Goal: Task Accomplishment & Management: Manage account settings

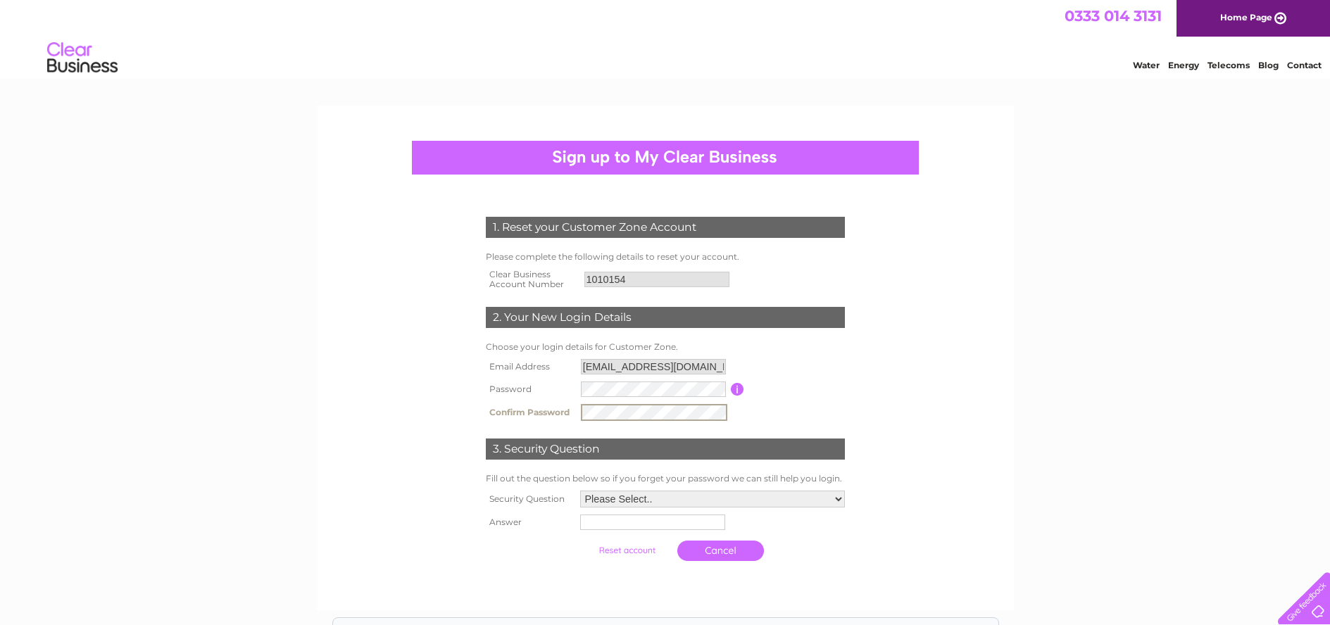
click at [583, 541] on input "submit" at bounding box center [626, 551] width 87 height 20
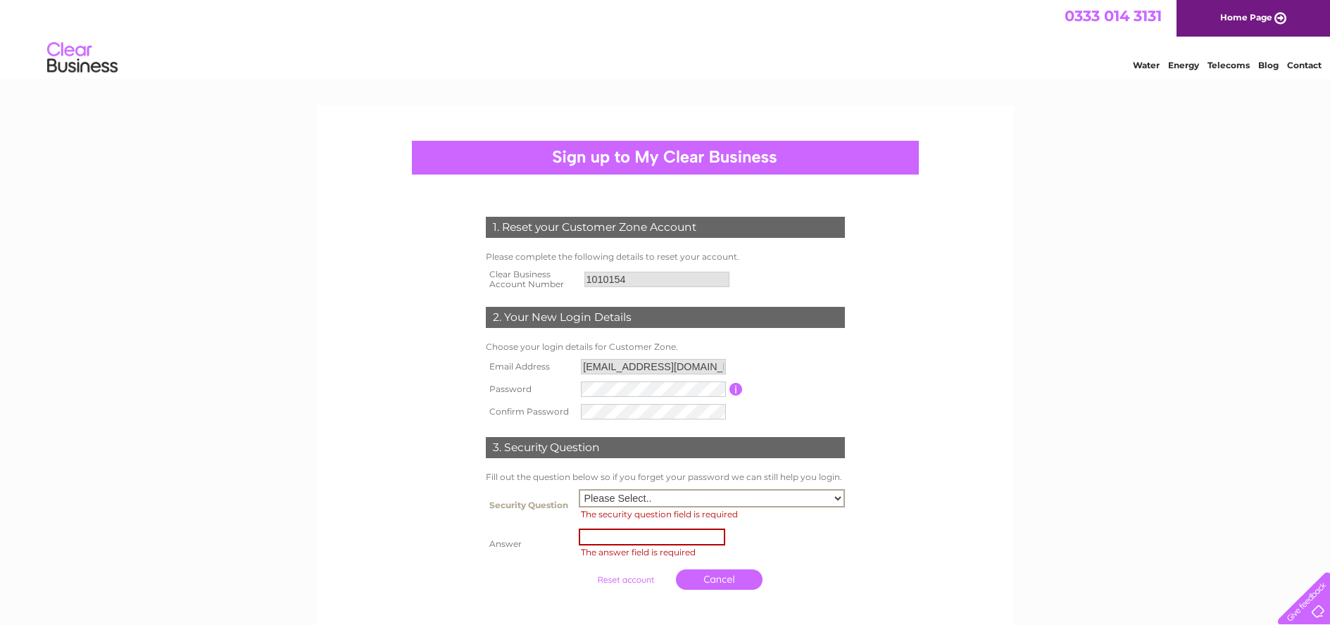
click at [839, 500] on select "Please Select.. In what town or city was your first job? In what town or city d…" at bounding box center [712, 498] width 266 height 18
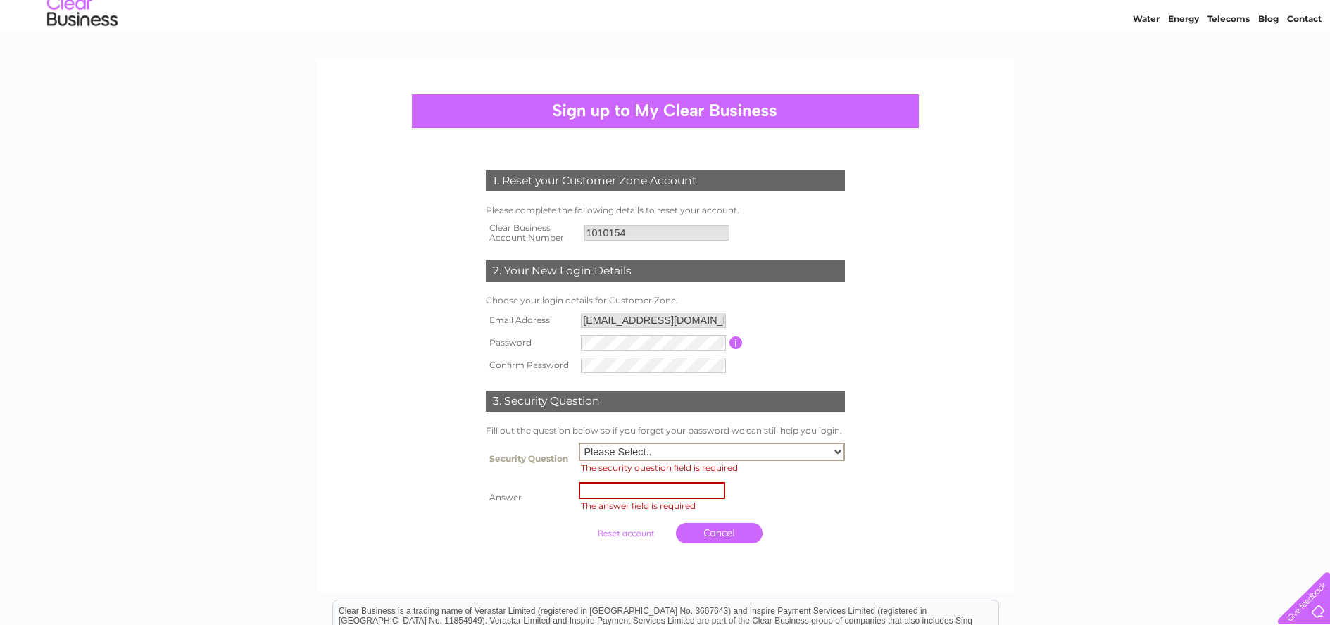
scroll to position [70, 0]
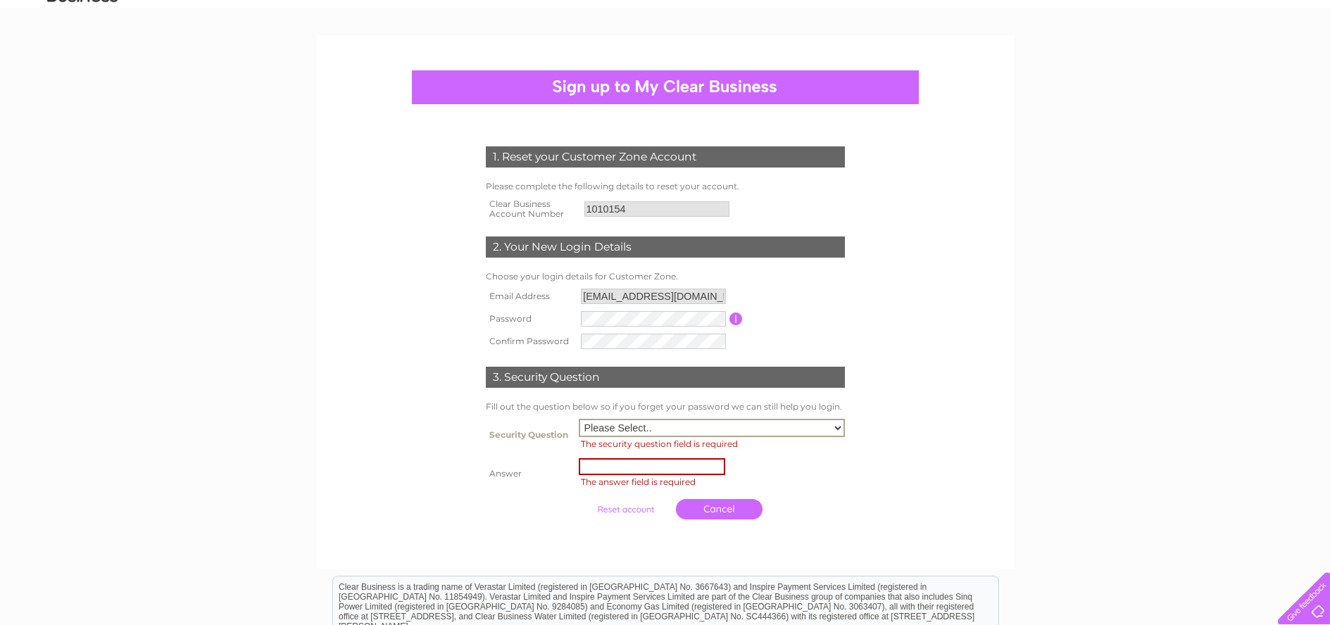
click at [838, 429] on select "Please Select.. In what town or city was your first job? In what town or city d…" at bounding box center [712, 428] width 266 height 18
select select "2"
click at [579, 419] on select "Please Select.. In what town or city was your first job? In what town or city d…" at bounding box center [712, 428] width 266 height 18
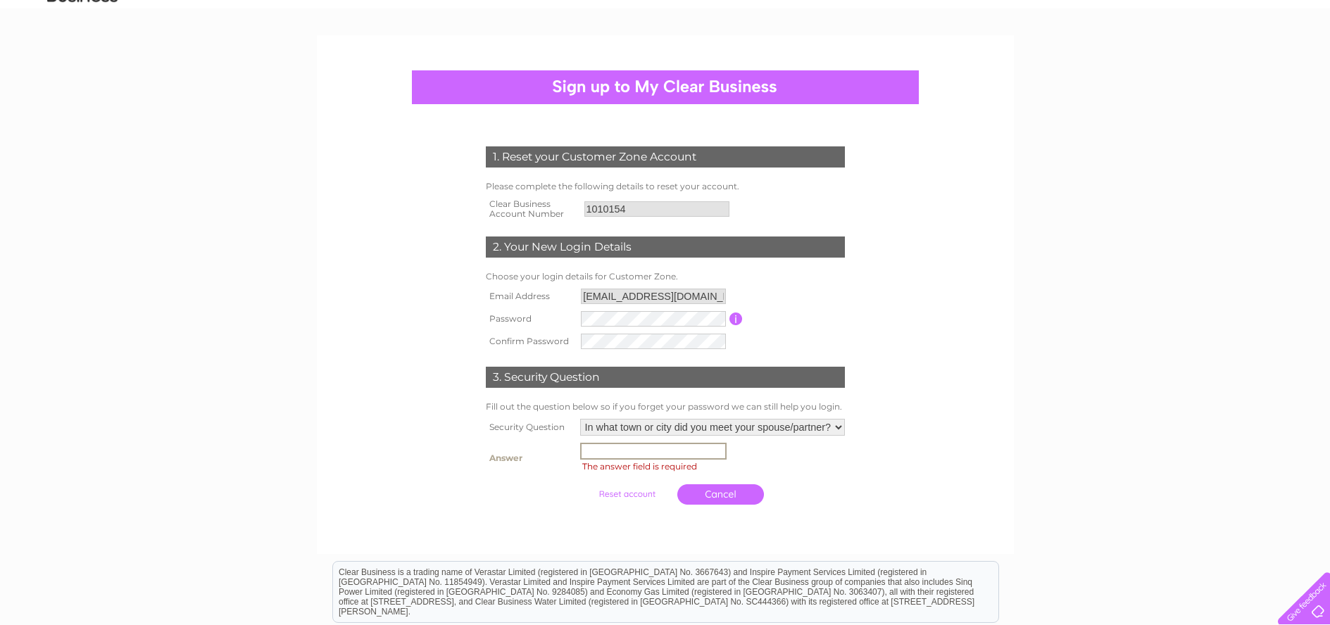
click at [590, 453] on input "text" at bounding box center [653, 451] width 146 height 17
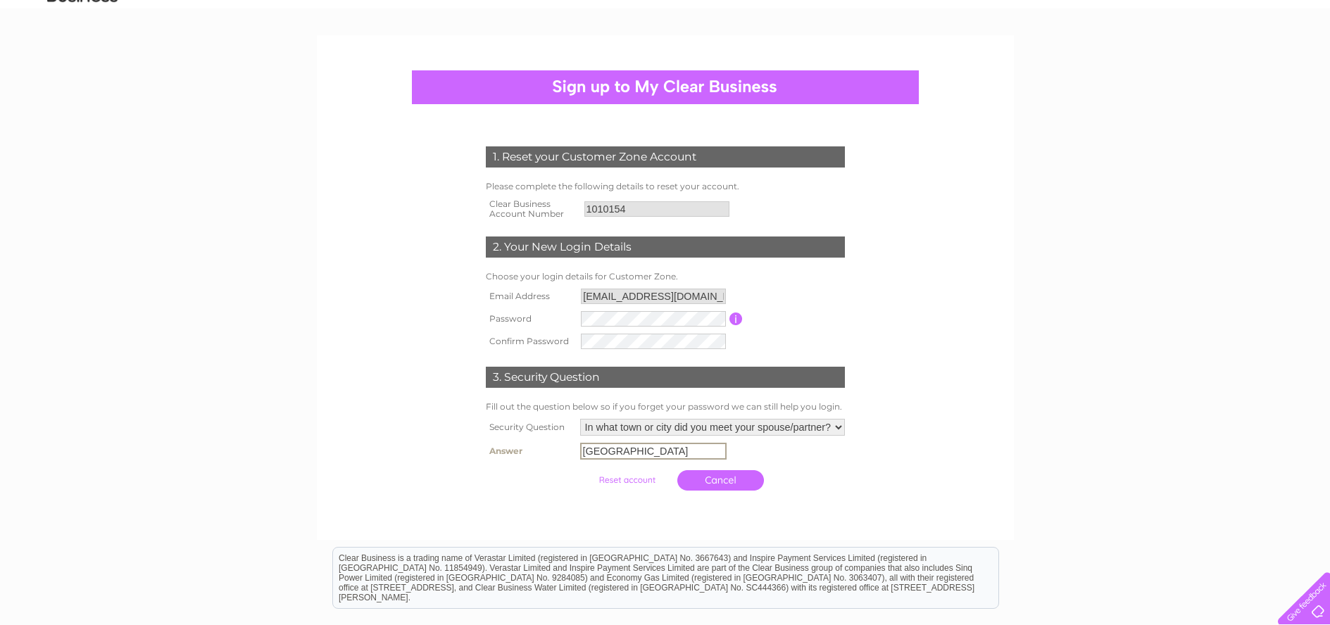
type input "Carlisle"
click at [629, 481] on input "submit" at bounding box center [626, 480] width 87 height 20
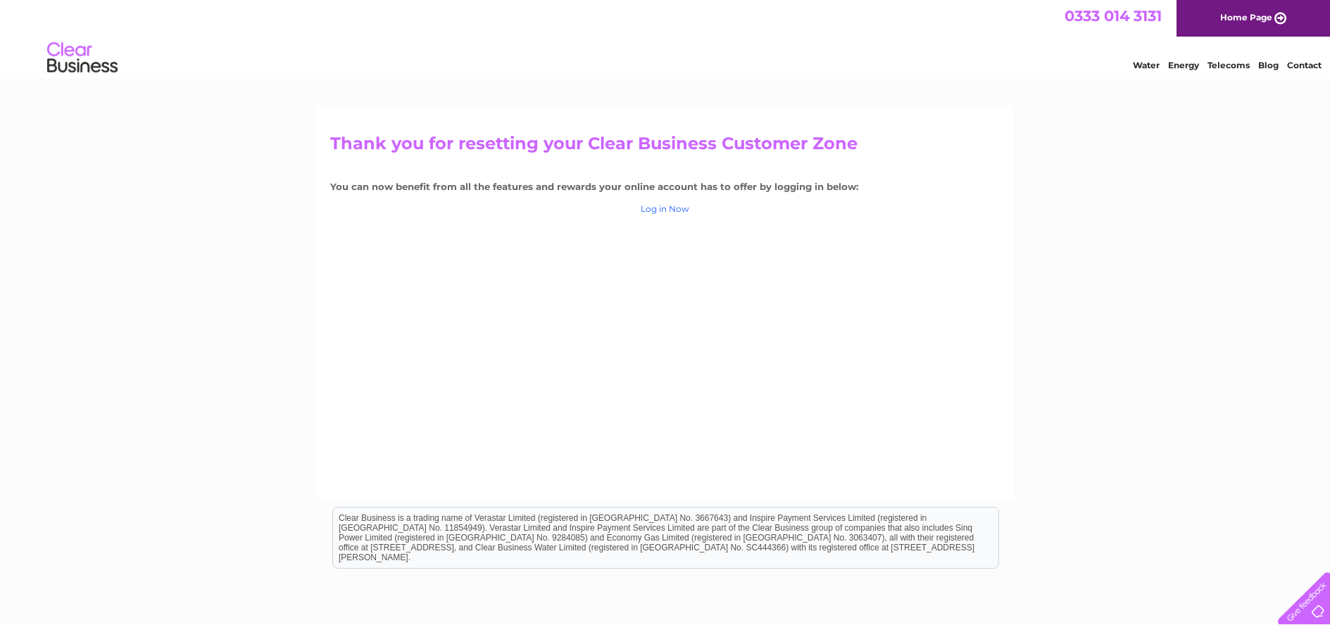
click at [667, 210] on link "Log in Now" at bounding box center [665, 208] width 49 height 11
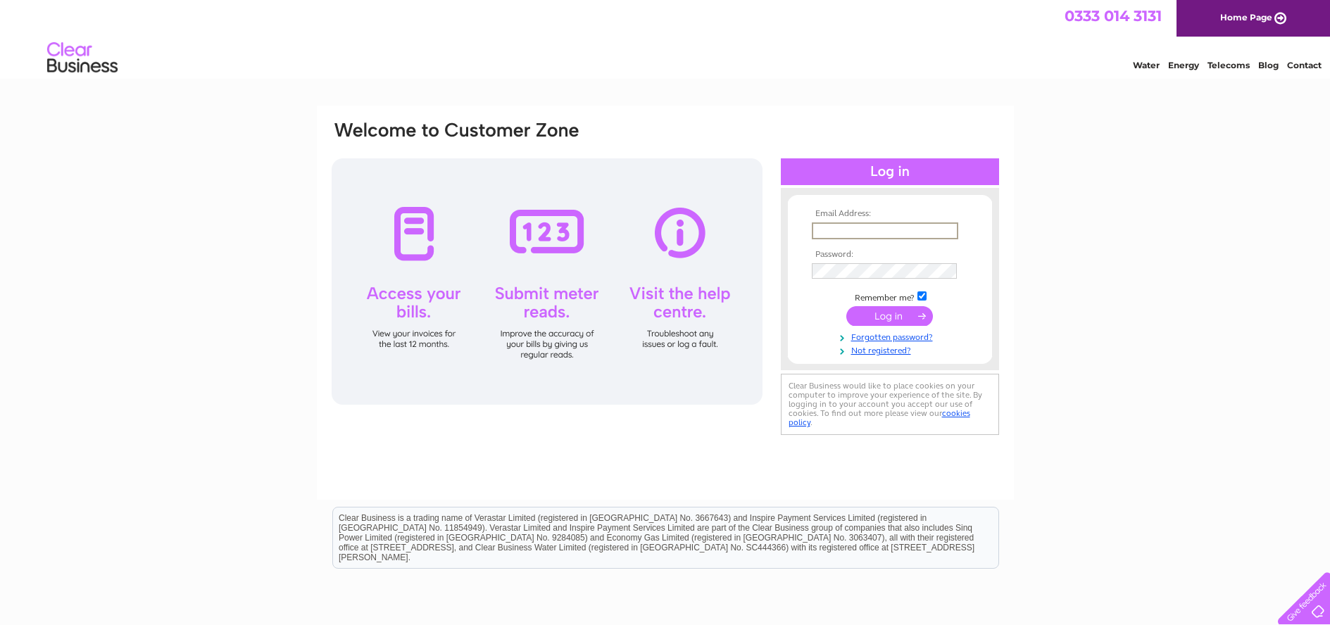
click at [819, 228] on input "text" at bounding box center [885, 230] width 146 height 17
type input "dwalters673@gmail.com"
click at [846, 306] on input "submit" at bounding box center [889, 316] width 87 height 20
click at [888, 308] on input "submit" at bounding box center [889, 316] width 87 height 20
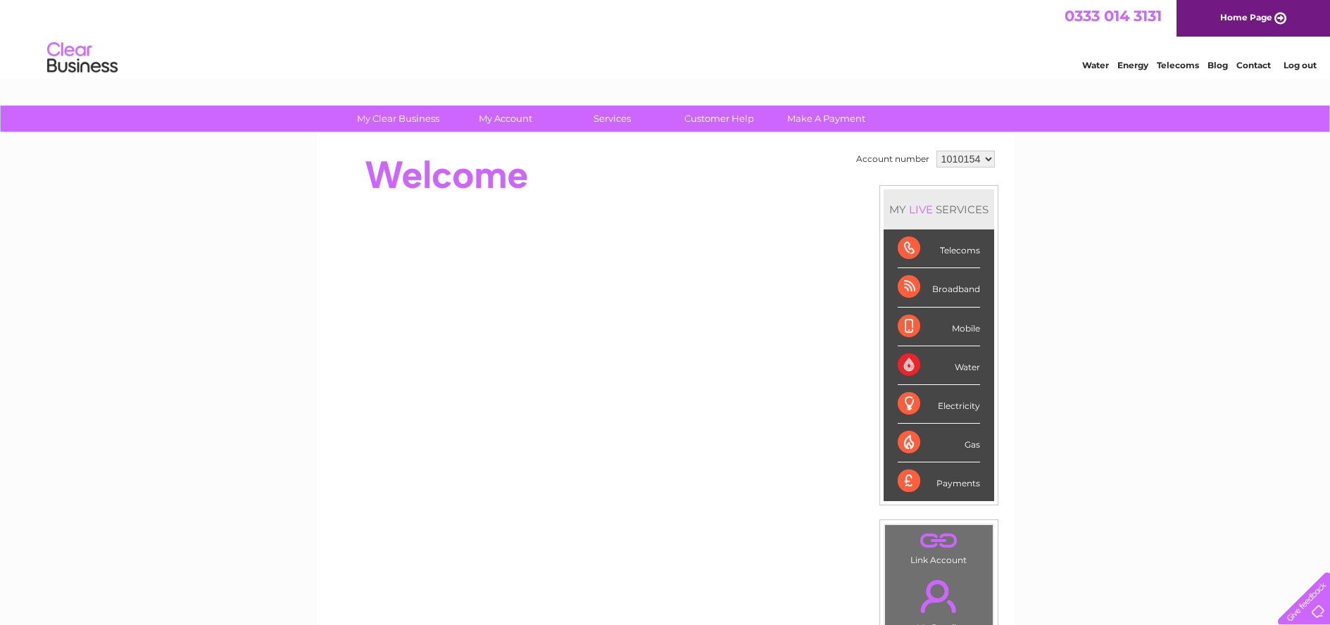
click at [904, 250] on div "Telecoms" at bounding box center [938, 248] width 82 height 39
click at [952, 251] on div "Telecoms" at bounding box center [938, 248] width 82 height 39
click at [904, 478] on div "Payments" at bounding box center [938, 481] width 82 height 38
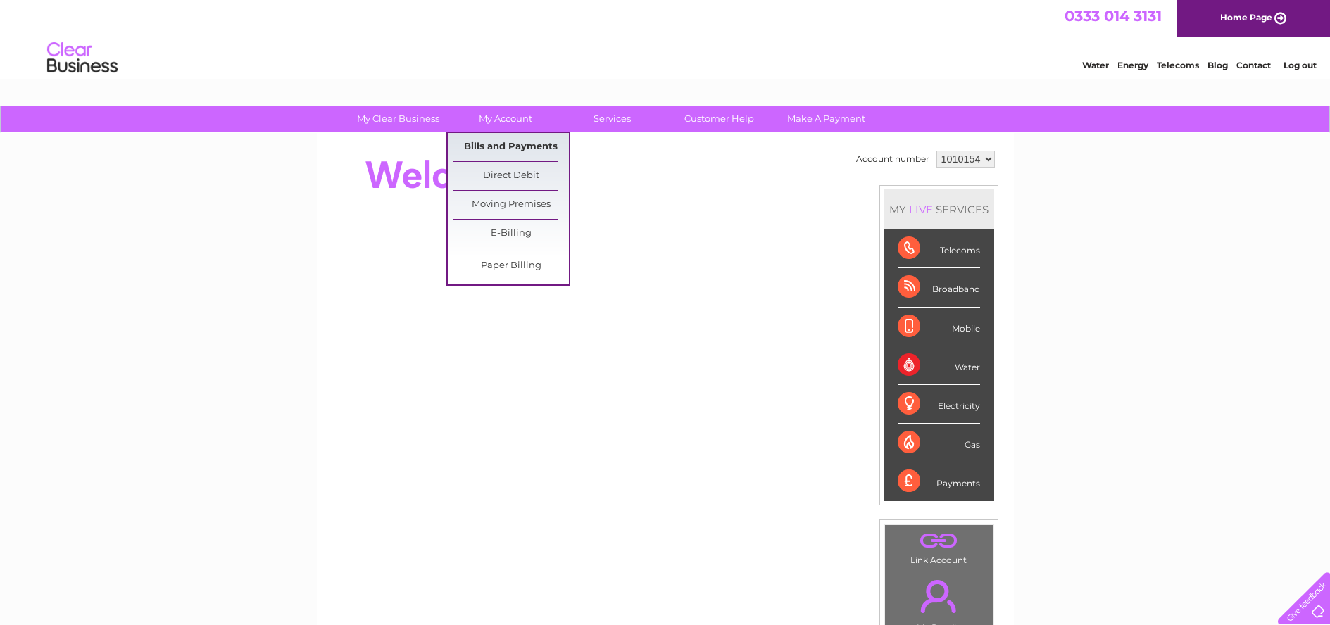
click at [490, 141] on link "Bills and Payments" at bounding box center [511, 147] width 116 height 28
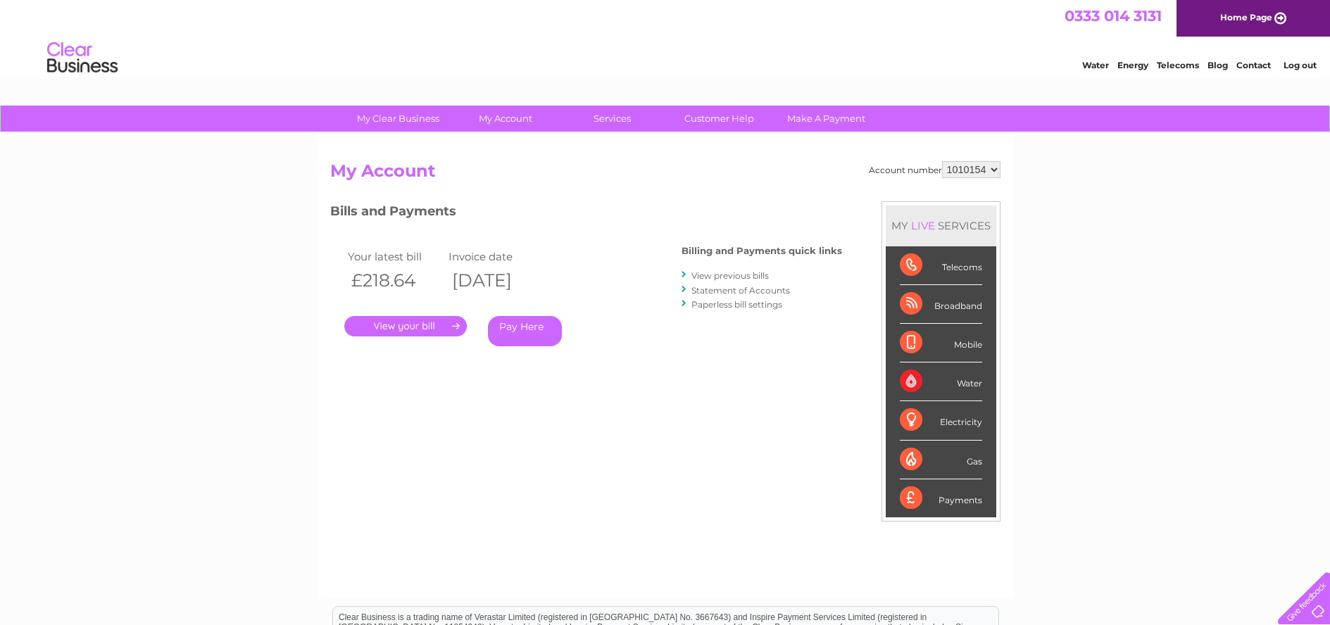
click at [429, 323] on link "." at bounding box center [405, 326] width 122 height 20
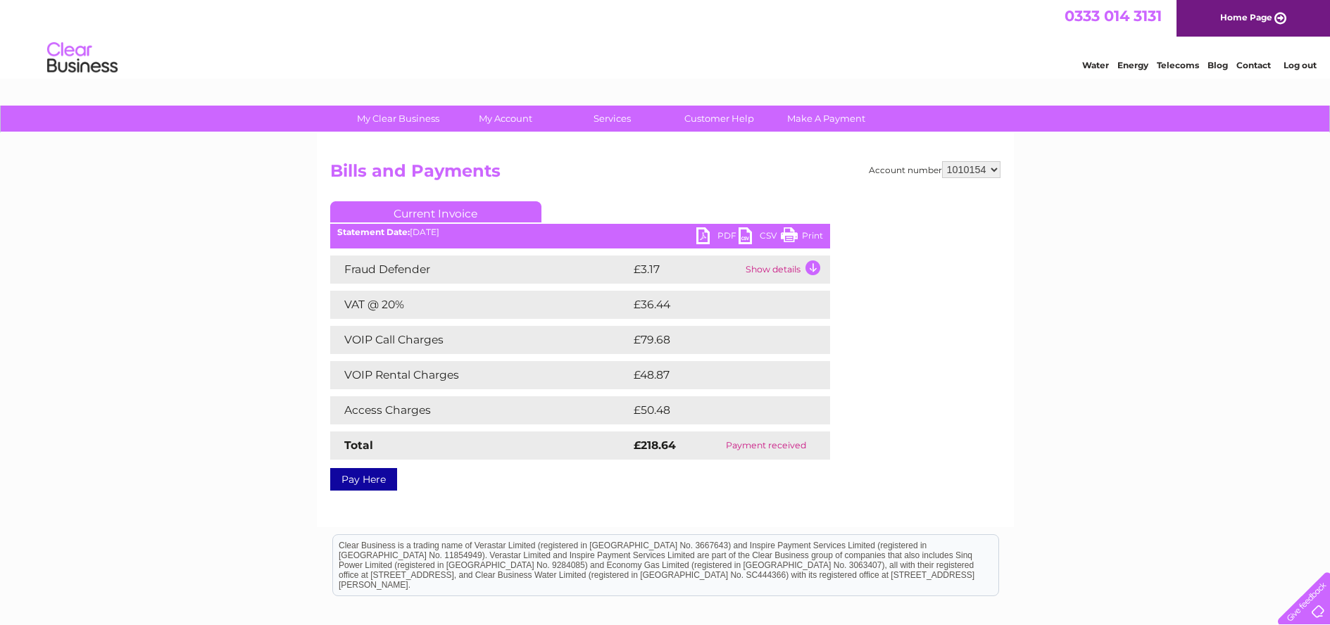
click at [814, 235] on link "Print" at bounding box center [802, 237] width 42 height 20
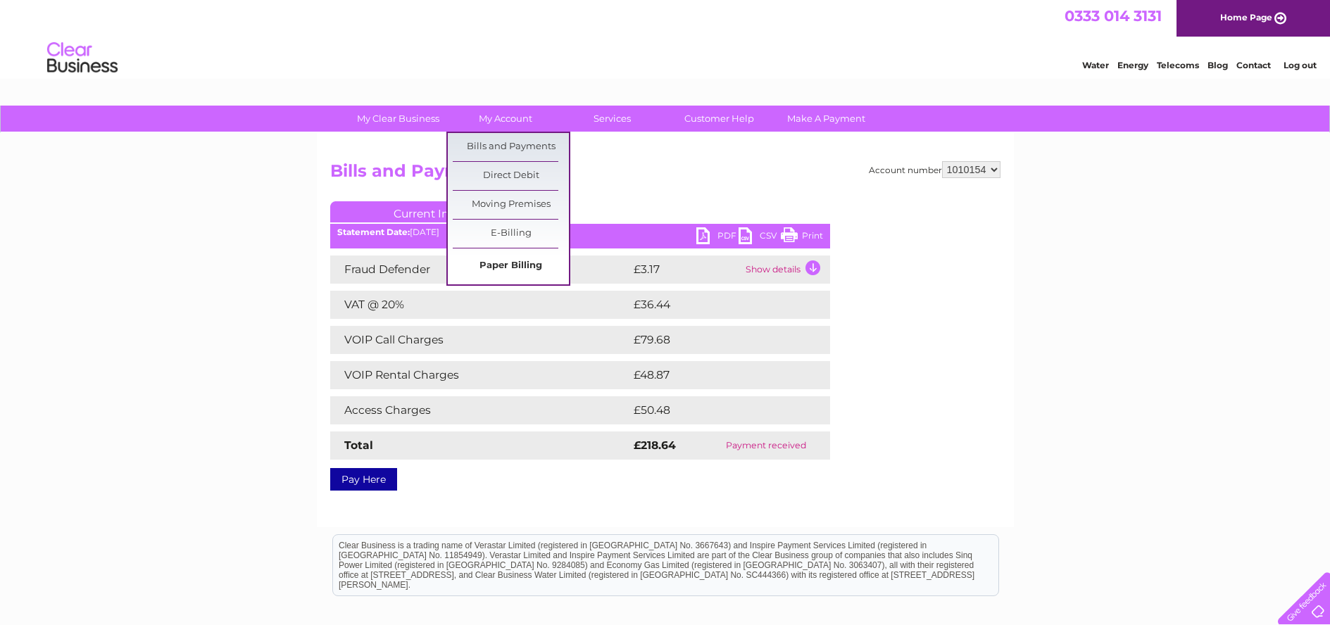
click at [495, 261] on link "Paper Billing" at bounding box center [511, 266] width 116 height 28
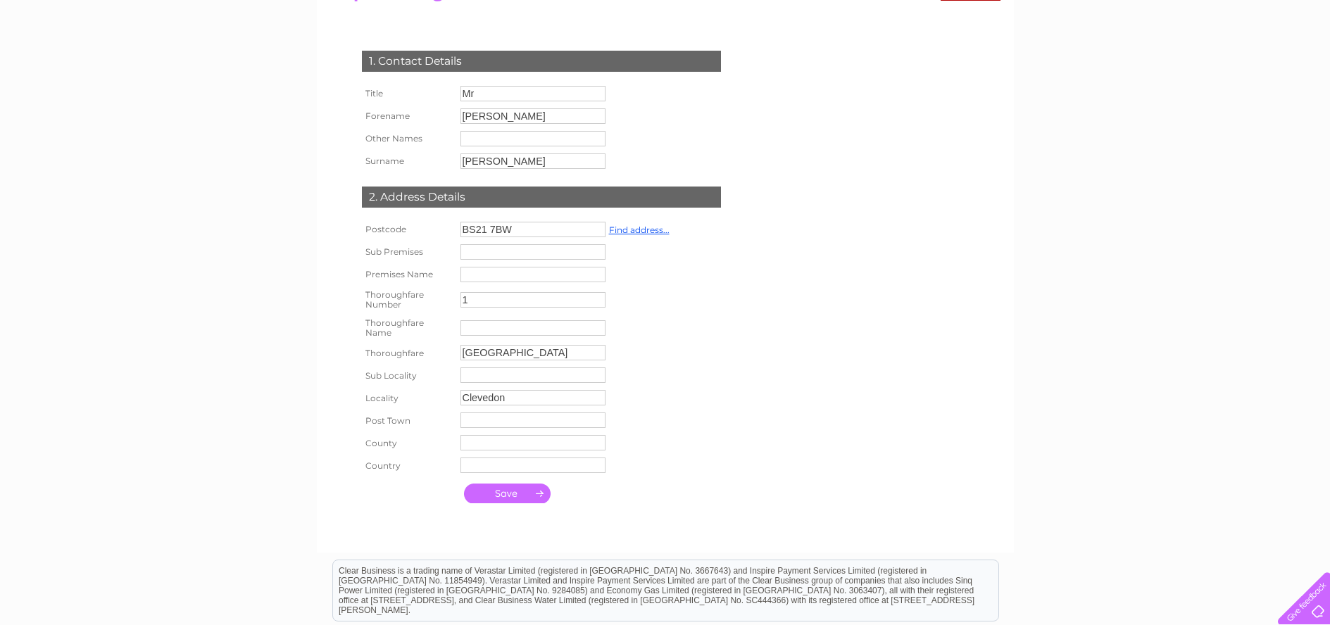
scroll to position [211, 0]
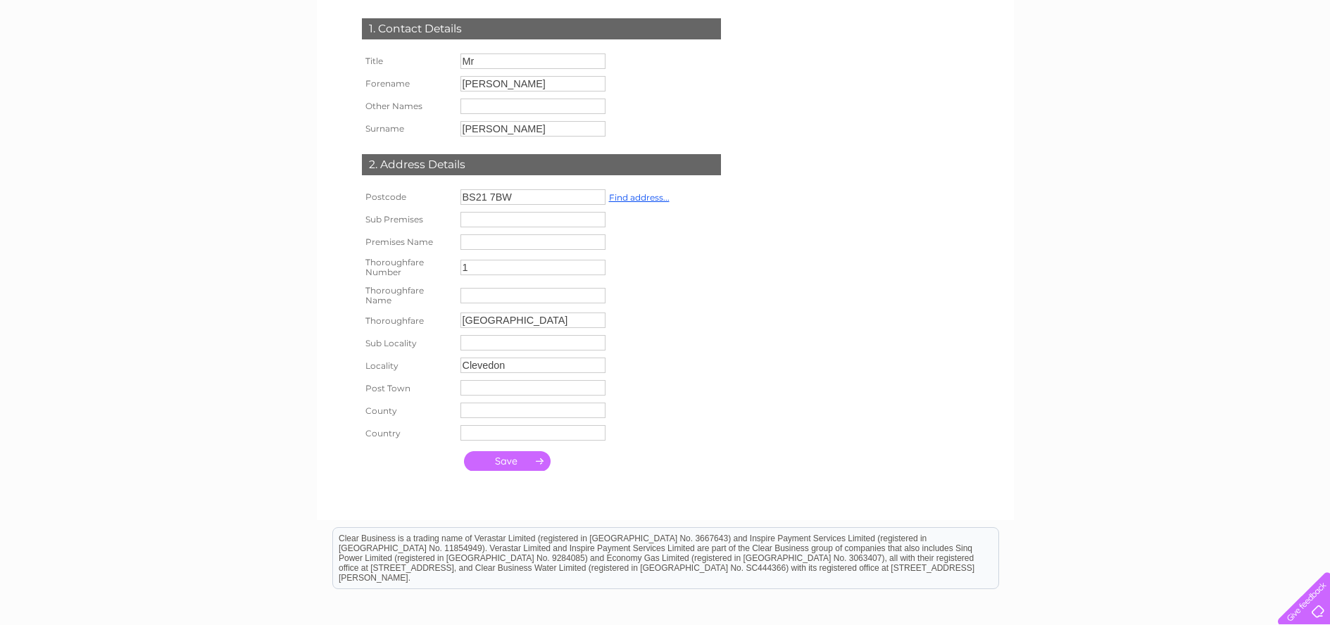
click at [488, 412] on input "text" at bounding box center [532, 410] width 145 height 15
type input "North Somerset"
click at [480, 431] on input "text" at bounding box center [532, 434] width 145 height 15
type input "England"
click at [498, 455] on input "submit" at bounding box center [507, 463] width 87 height 20
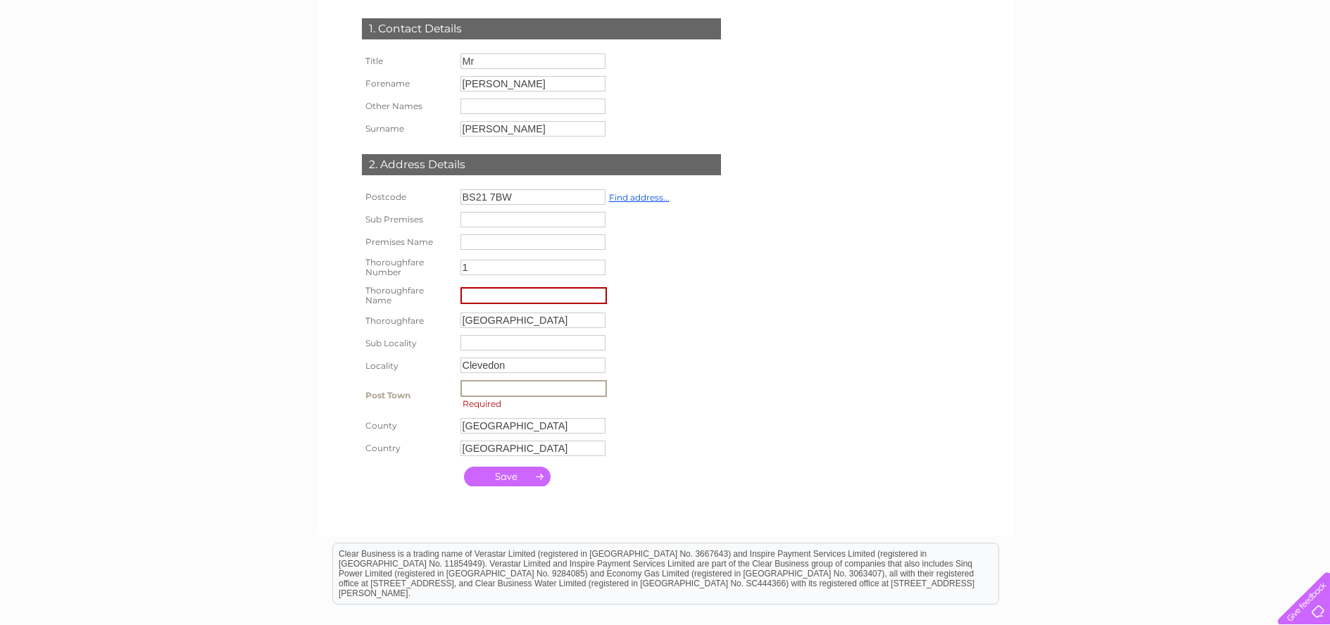
click at [490, 389] on input "text" at bounding box center [533, 388] width 146 height 17
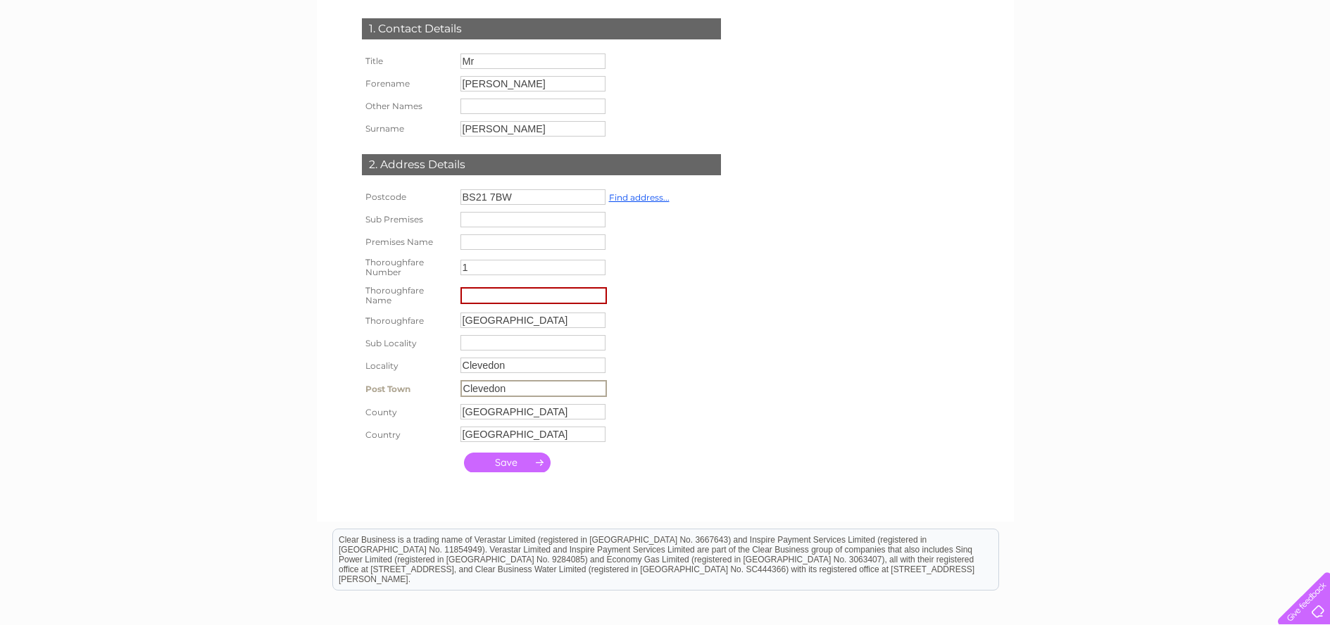
type input "Clevedon"
click at [502, 462] on input "submit" at bounding box center [507, 463] width 87 height 20
type input "Cambridge Grove"
click at [497, 457] on input "submit" at bounding box center [507, 461] width 87 height 20
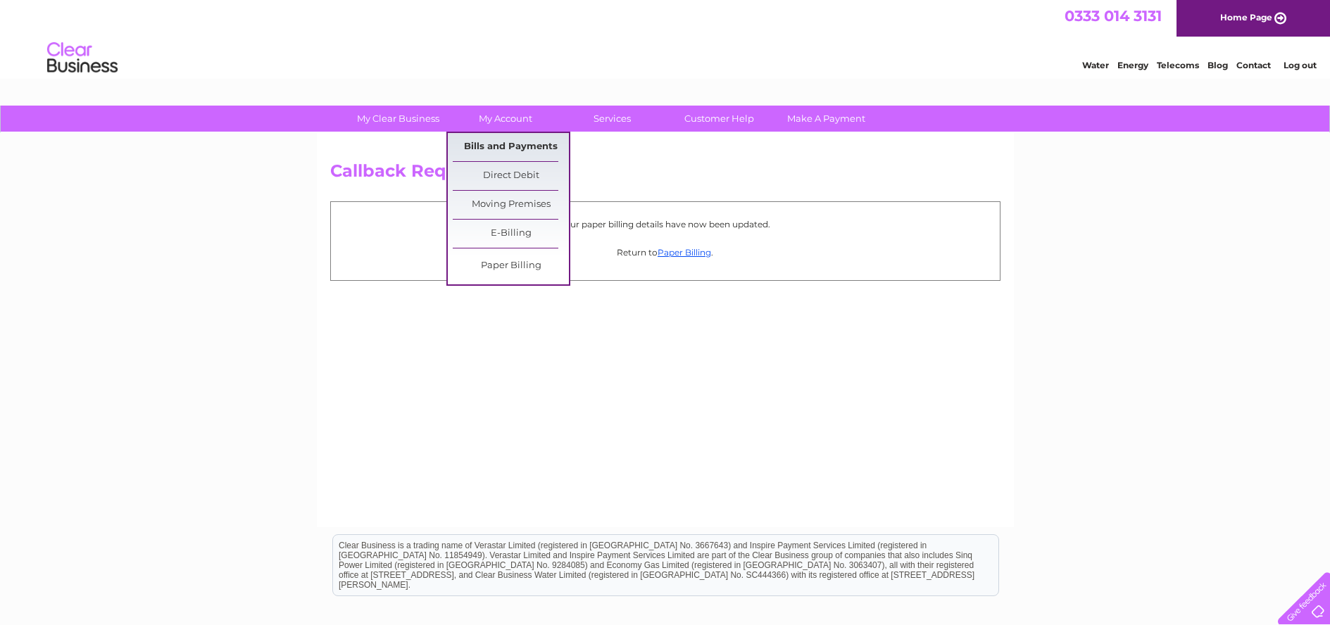
click at [489, 140] on link "Bills and Payments" at bounding box center [511, 147] width 116 height 28
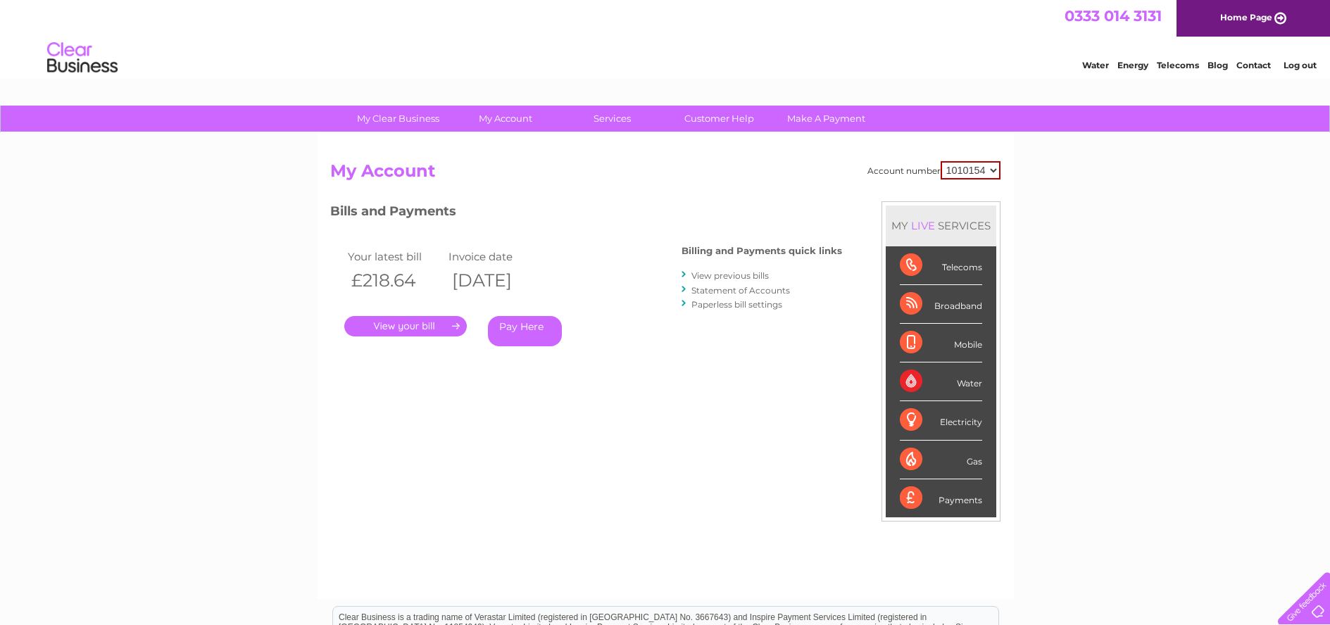
click at [403, 322] on link "." at bounding box center [405, 326] width 122 height 20
